Goal: Information Seeking & Learning: Learn about a topic

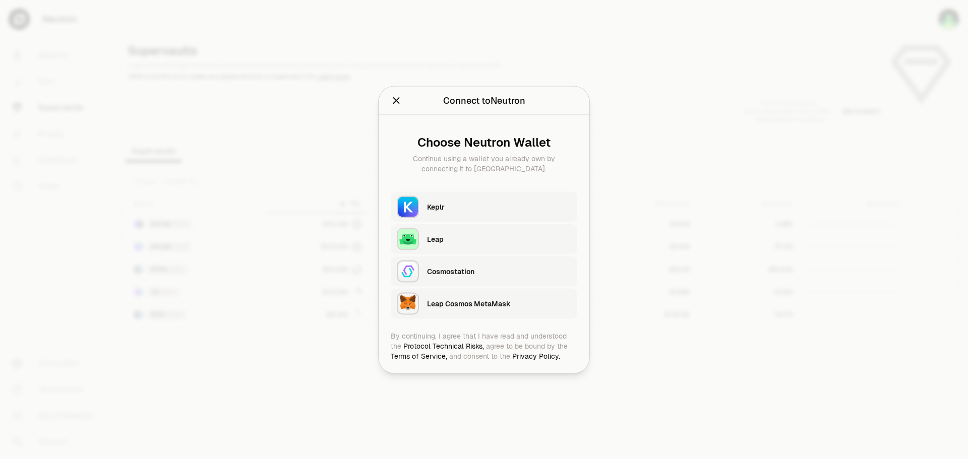
click at [474, 209] on div "Keplr" at bounding box center [499, 207] width 144 height 10
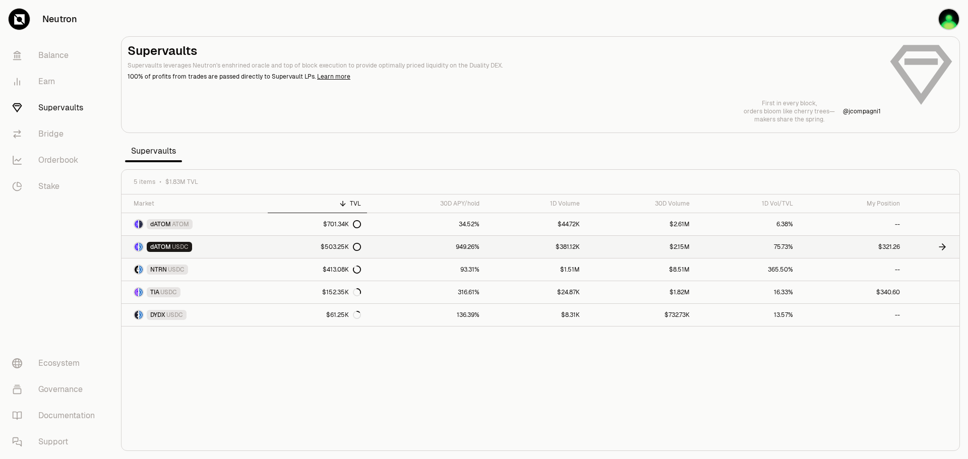
click at [393, 250] on link "949.26%" at bounding box center [426, 247] width 119 height 22
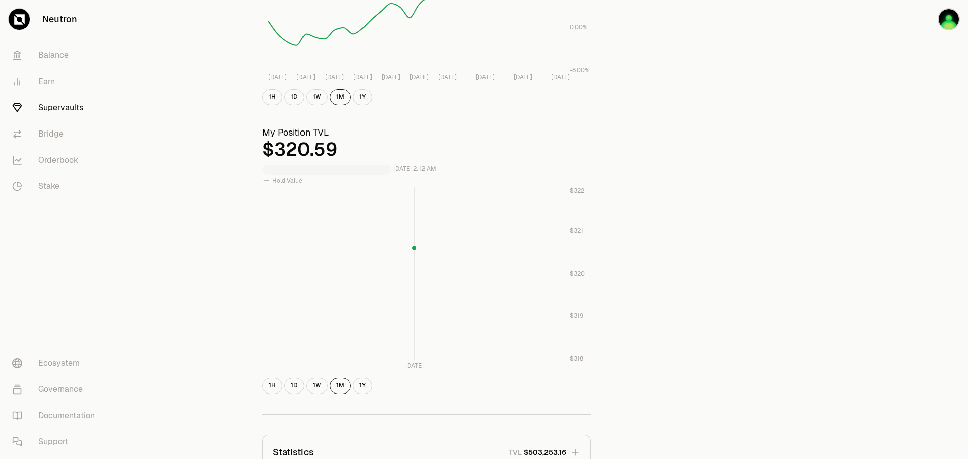
scroll to position [252, 0]
drag, startPoint x: 303, startPoint y: 389, endPoint x: 327, endPoint y: 385, distance: 24.5
click at [306, 389] on div "1H 1D 1W 1M 1Y" at bounding box center [426, 385] width 329 height 16
click at [315, 390] on button "1W" at bounding box center [317, 385] width 22 height 16
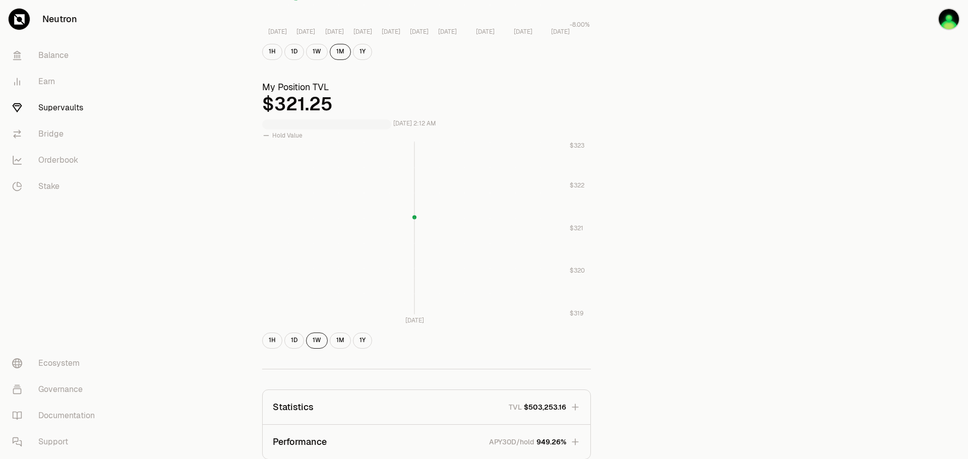
scroll to position [272, 0]
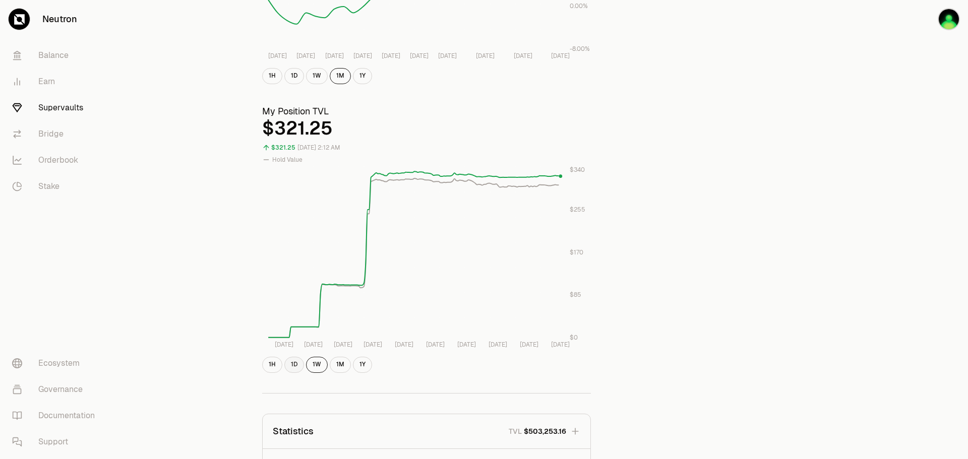
click at [295, 366] on button "1D" at bounding box center [294, 365] width 20 height 16
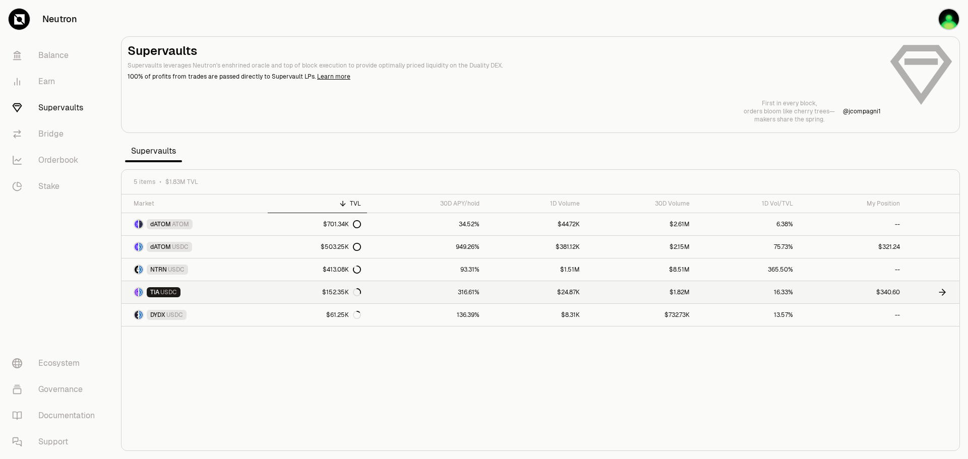
click at [220, 292] on link "TIA USDC" at bounding box center [195, 292] width 146 height 22
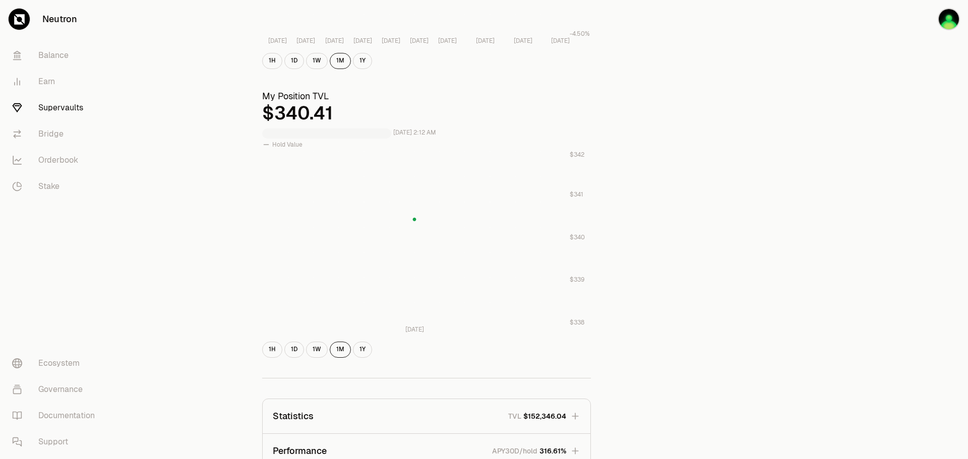
scroll to position [303, 0]
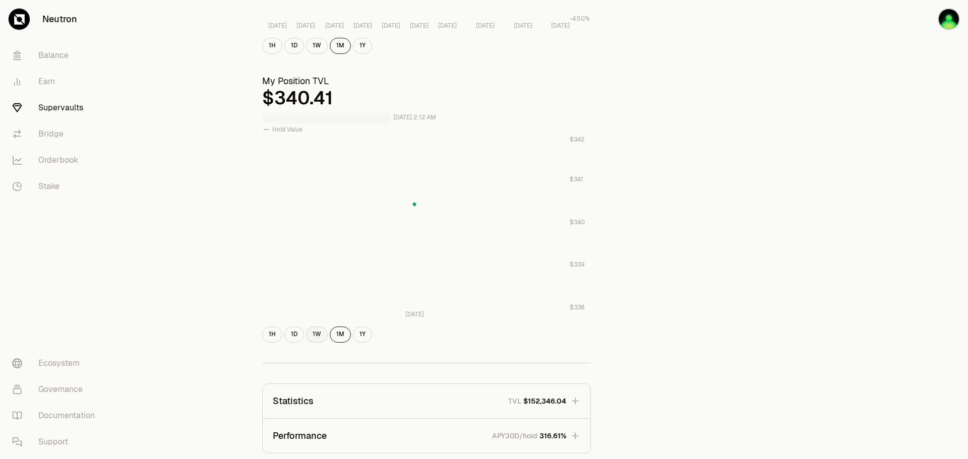
click at [323, 338] on button "1W" at bounding box center [317, 335] width 22 height 16
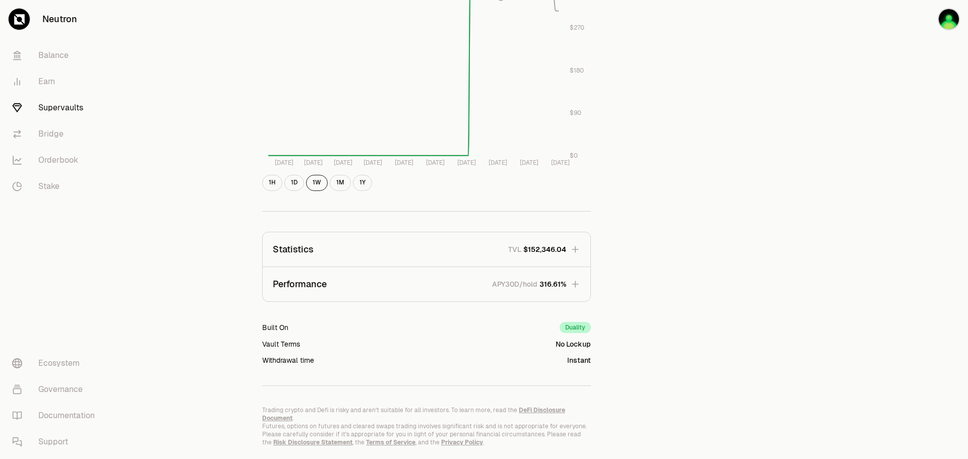
scroll to position [474, 0]
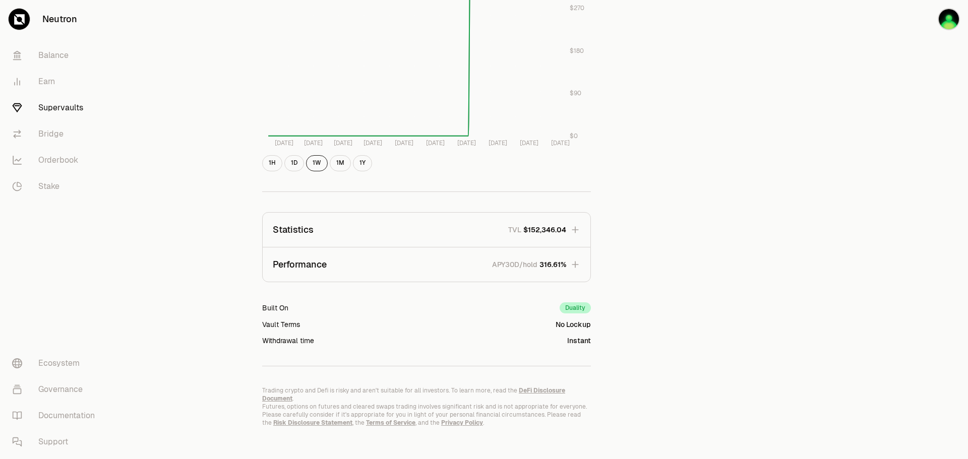
click at [575, 229] on icon "button" at bounding box center [575, 229] width 7 height 7
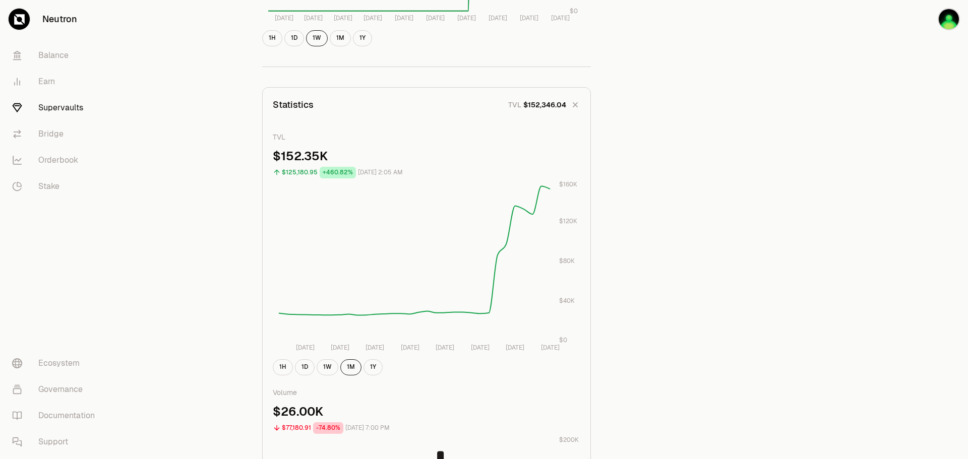
scroll to position [625, 0]
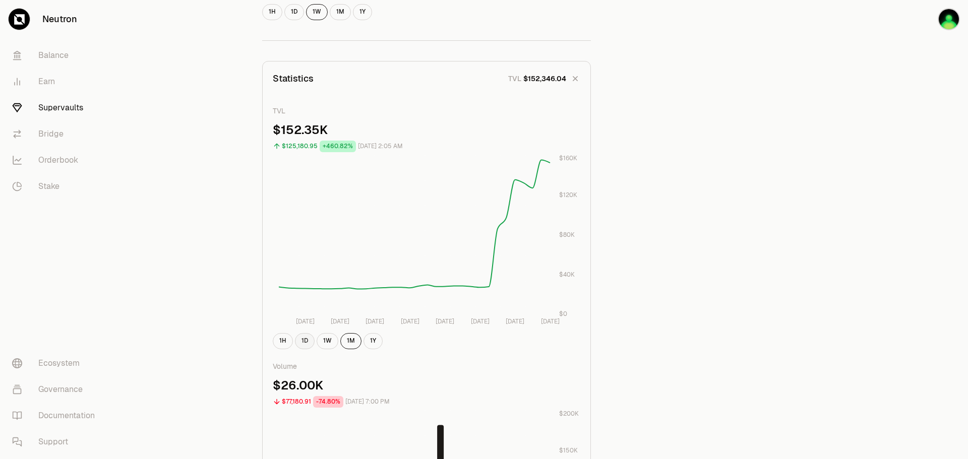
click at [306, 338] on button "1D" at bounding box center [305, 341] width 20 height 16
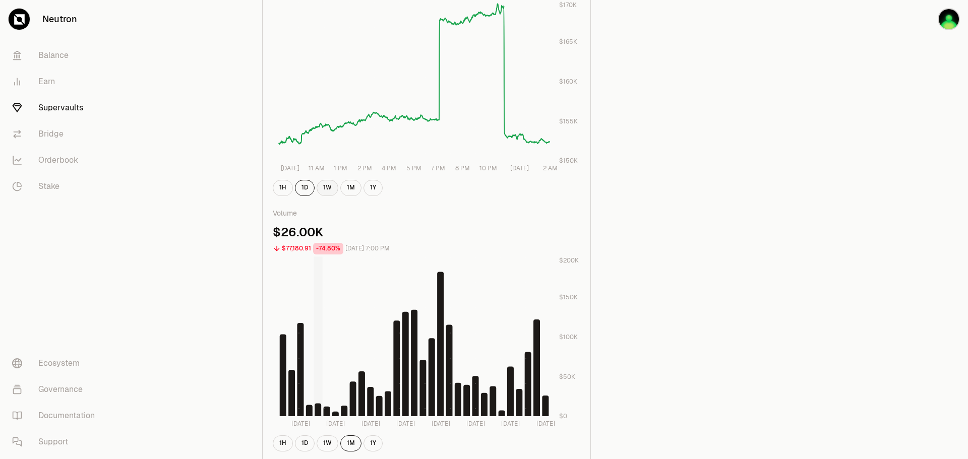
scroll to position [676, 0]
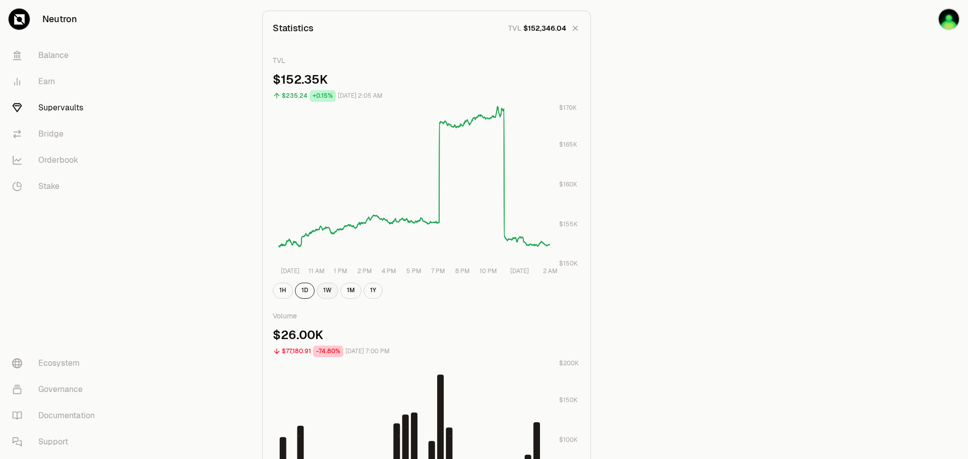
click at [331, 295] on button "1W" at bounding box center [328, 291] width 22 height 16
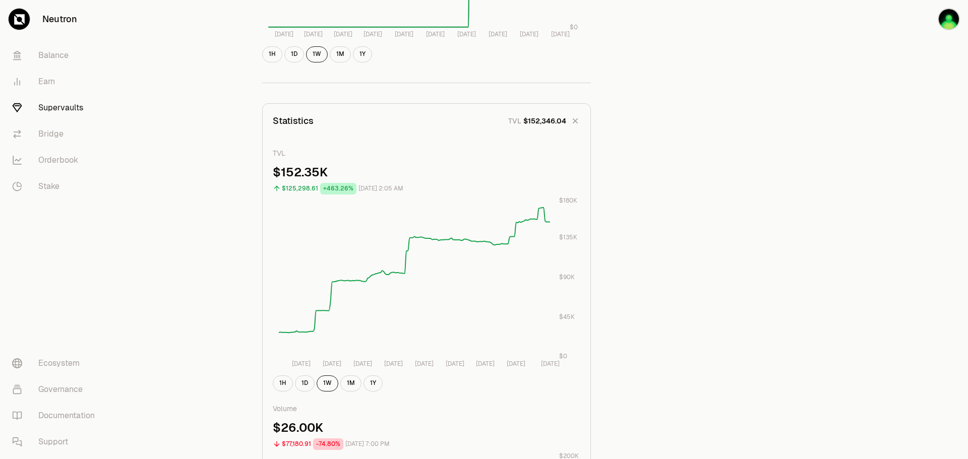
scroll to position [575, 0]
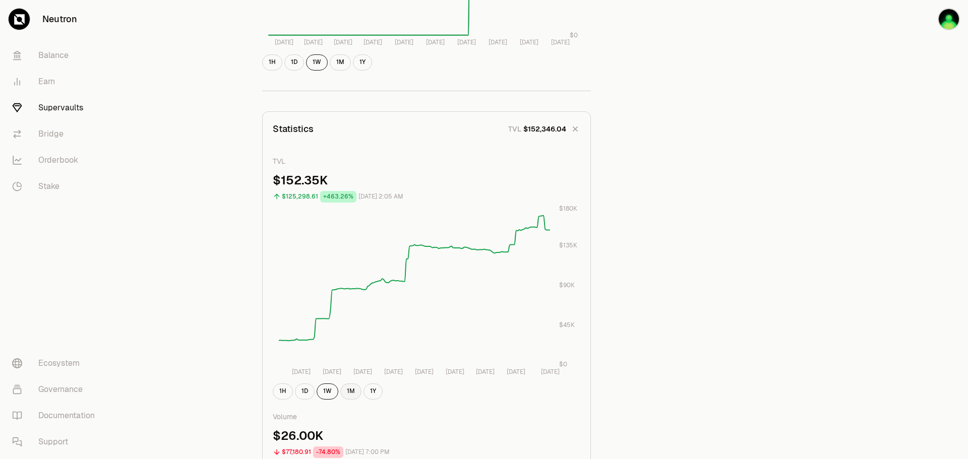
click at [354, 390] on button "1M" at bounding box center [350, 392] width 21 height 16
